Goal: Transaction & Acquisition: Book appointment/travel/reservation

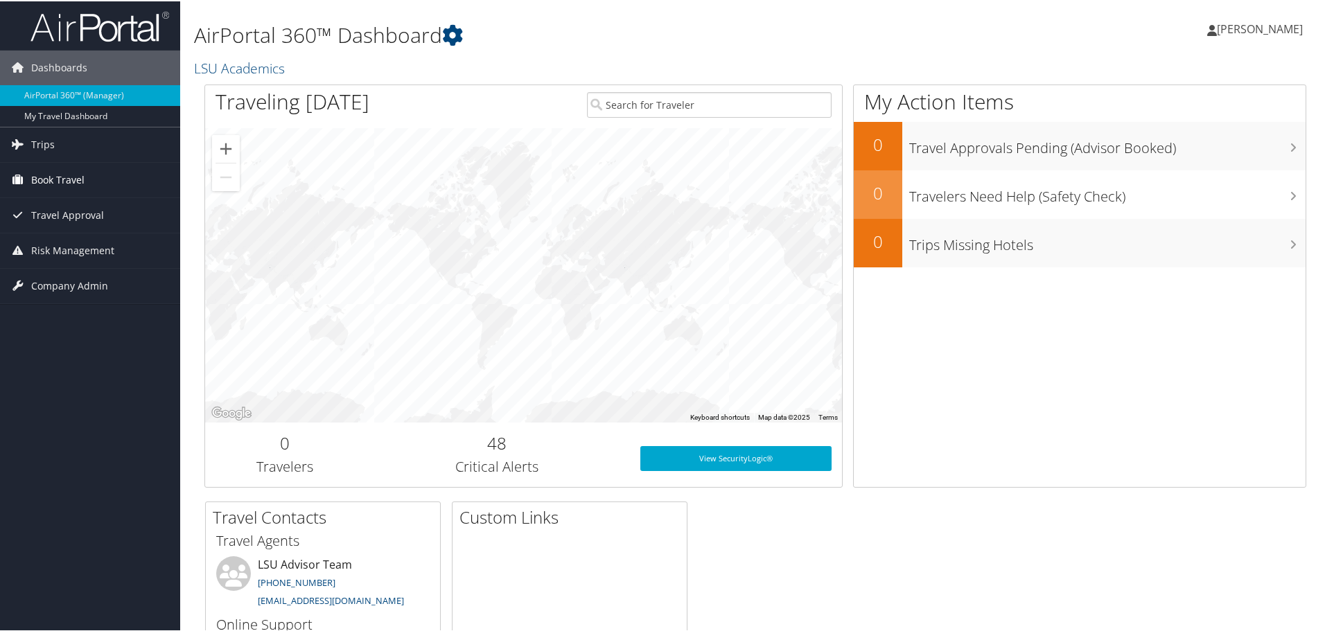
click at [75, 185] on span "Book Travel" at bounding box center [57, 178] width 53 height 35
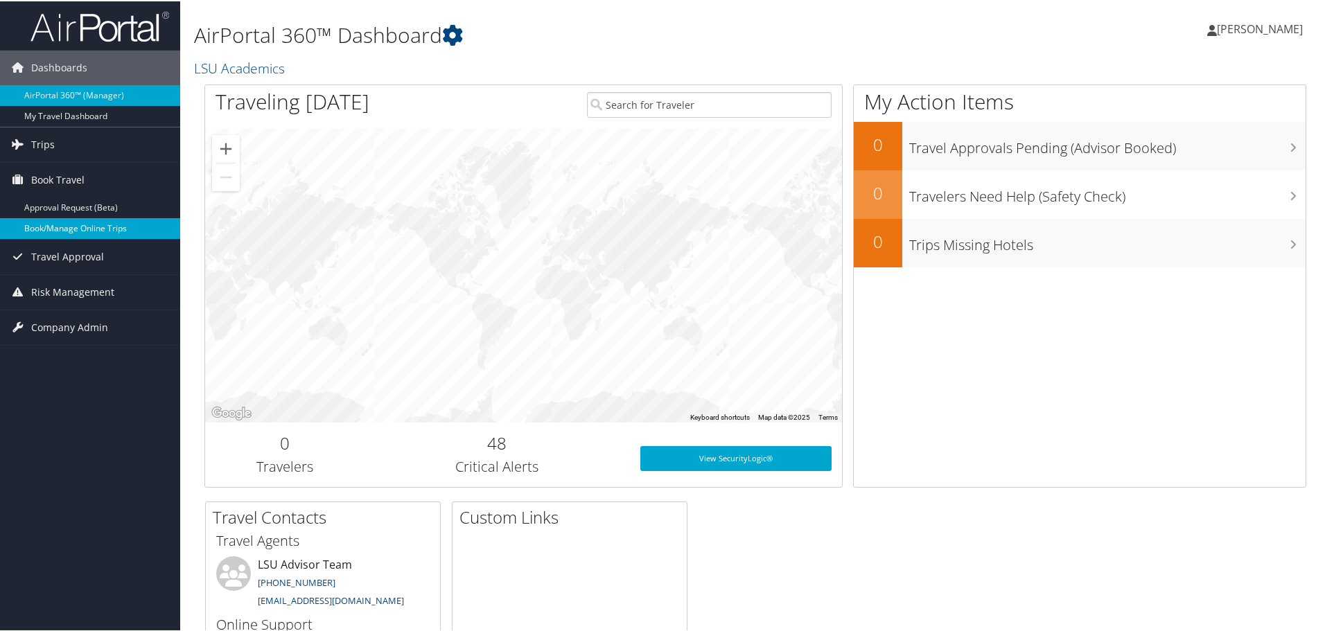
click at [78, 228] on link "Book/Manage Online Trips" at bounding box center [90, 227] width 180 height 21
